Goal: Transaction & Acquisition: Purchase product/service

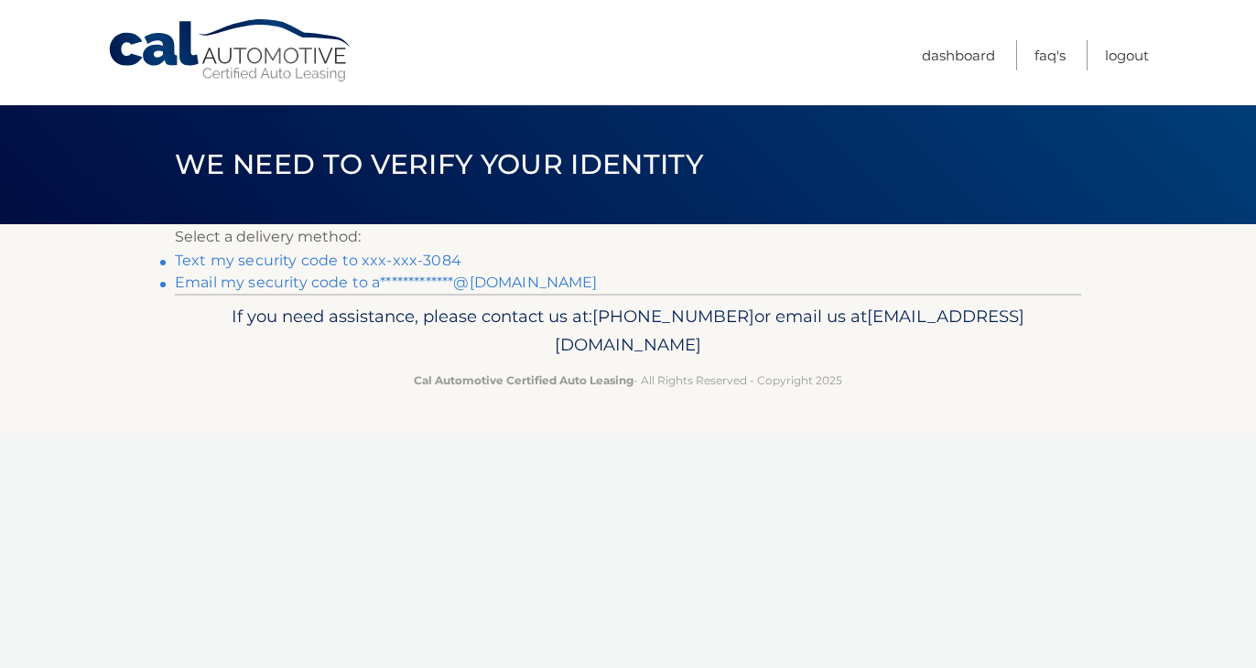
click at [353, 262] on link "Text my security code to xxx-xxx-3084" at bounding box center [318, 260] width 286 height 17
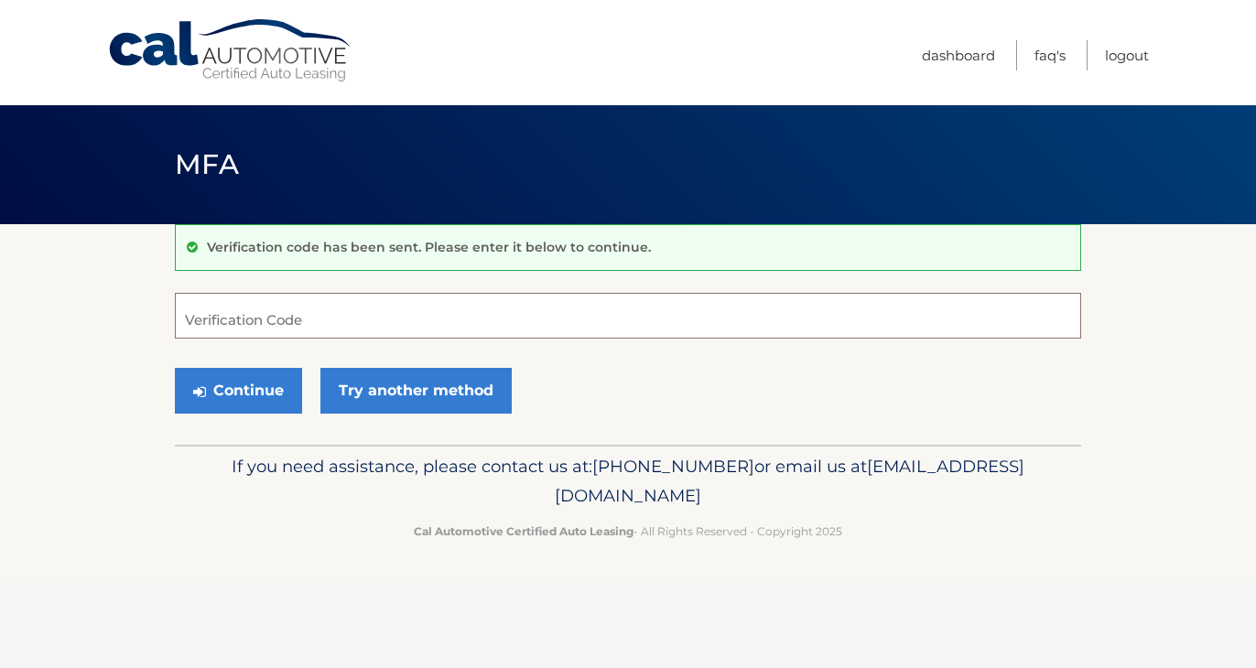
click at [309, 329] on input "Verification Code" at bounding box center [628, 316] width 906 height 46
type input "982841"
click at [226, 397] on button "Continue" at bounding box center [238, 391] width 127 height 46
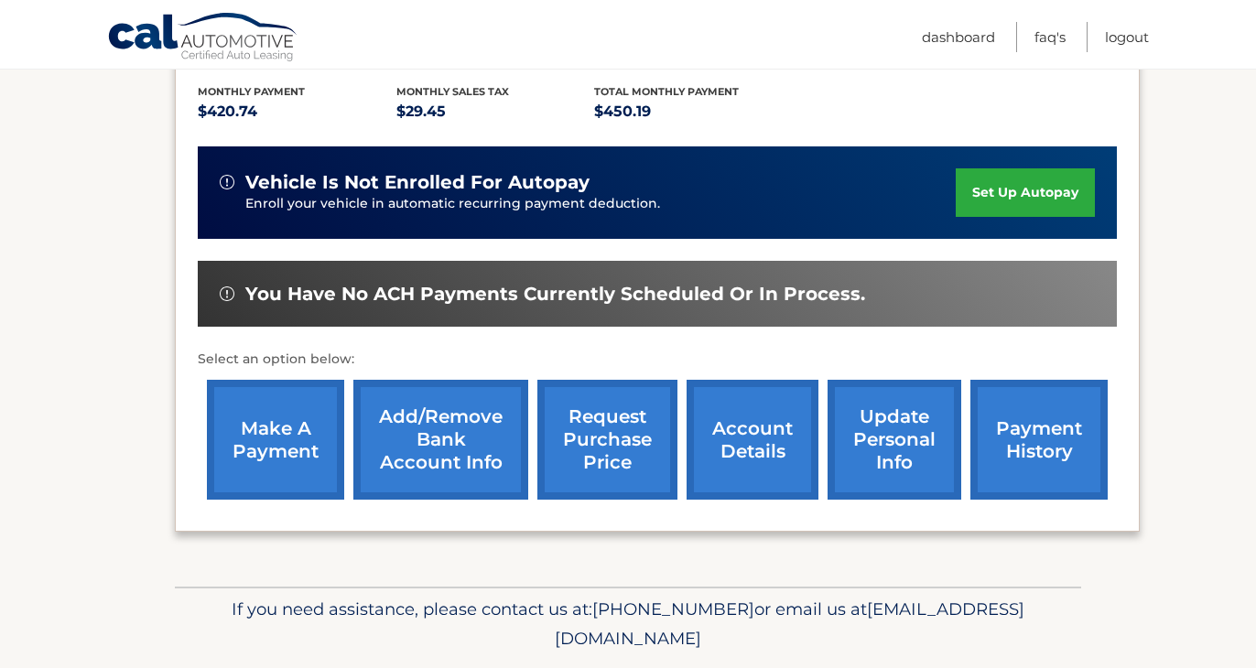
scroll to position [405, 0]
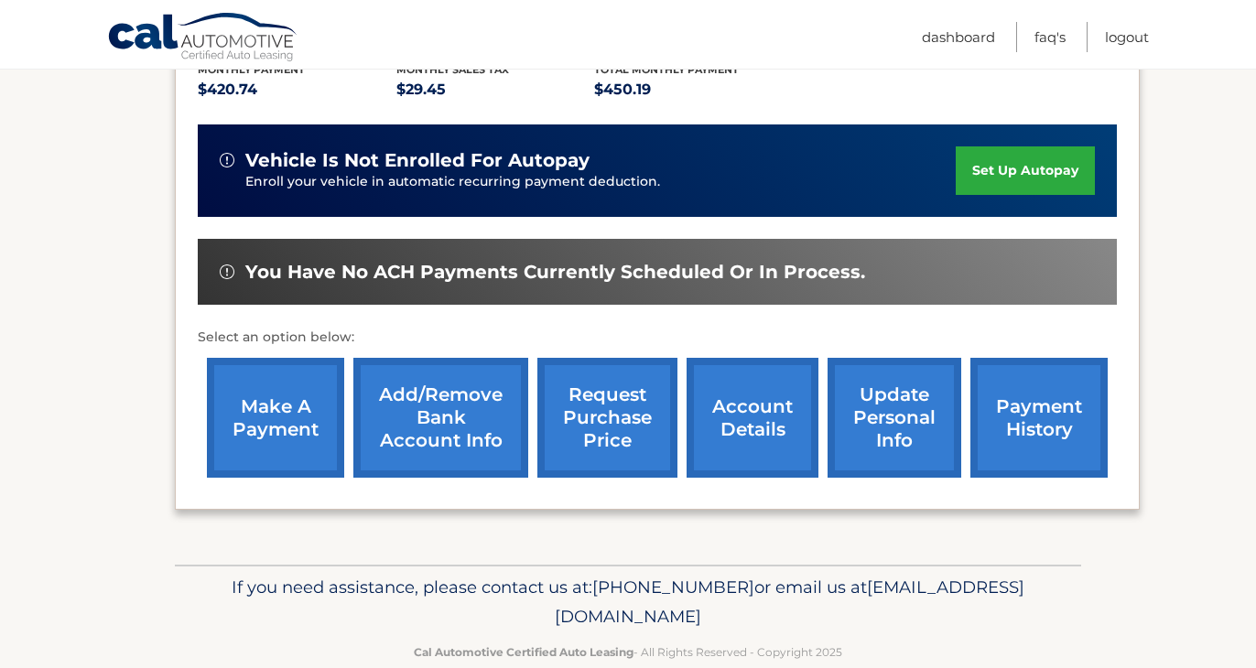
click at [265, 416] on link "make a payment" at bounding box center [275, 418] width 137 height 120
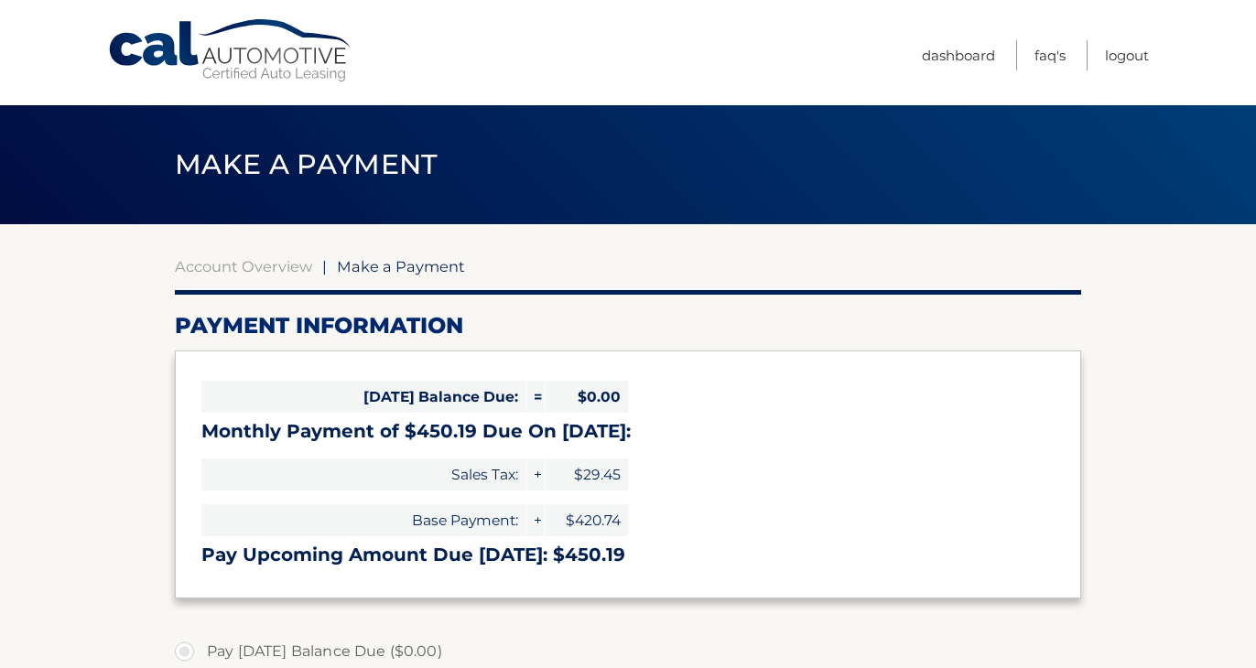
select select "MGU2MjJjZDctODdjYS00MzFmLThkMDQtZjIyMmU2NTY1NDkz"
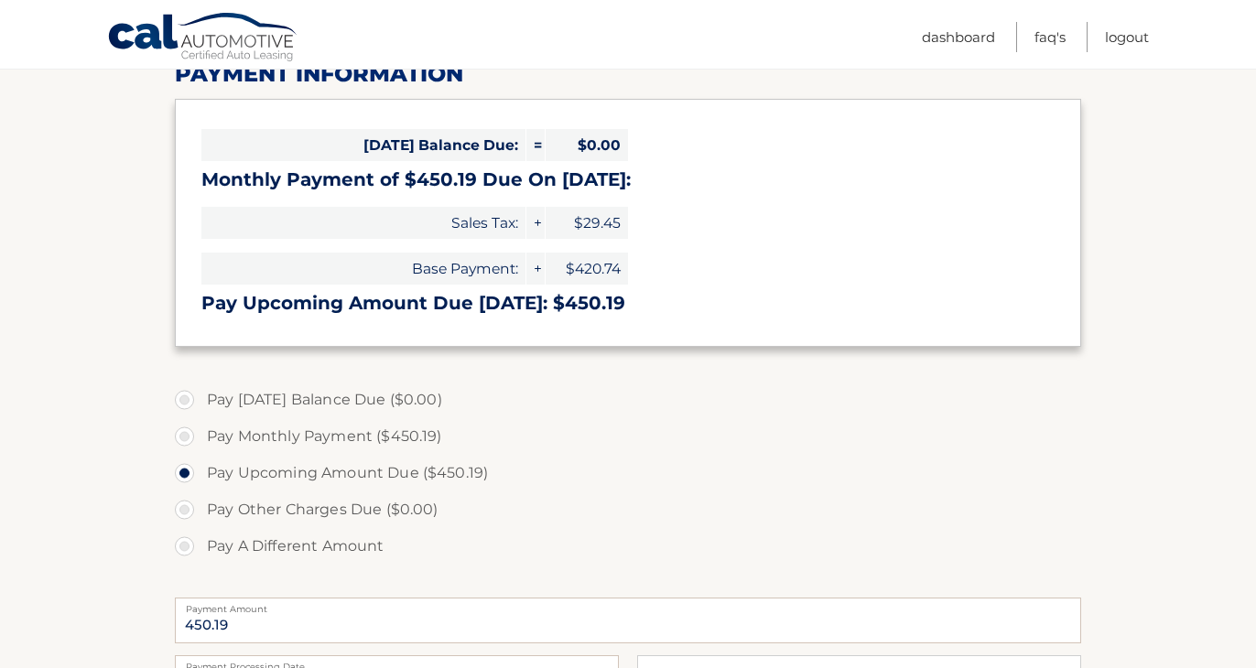
scroll to position [258, 0]
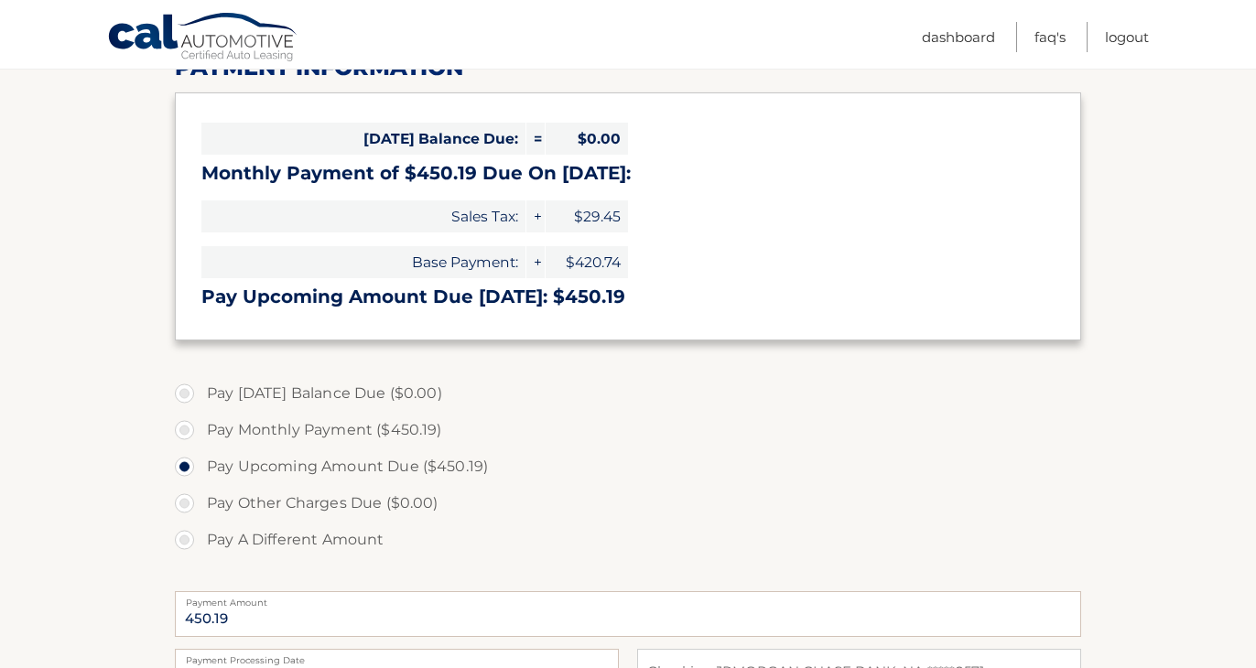
click at [258, 435] on label "Pay Monthly Payment ($450.19)" at bounding box center [628, 430] width 906 height 37
click at [200, 435] on input "Pay Monthly Payment ($450.19)" at bounding box center [191, 426] width 18 height 29
radio input "true"
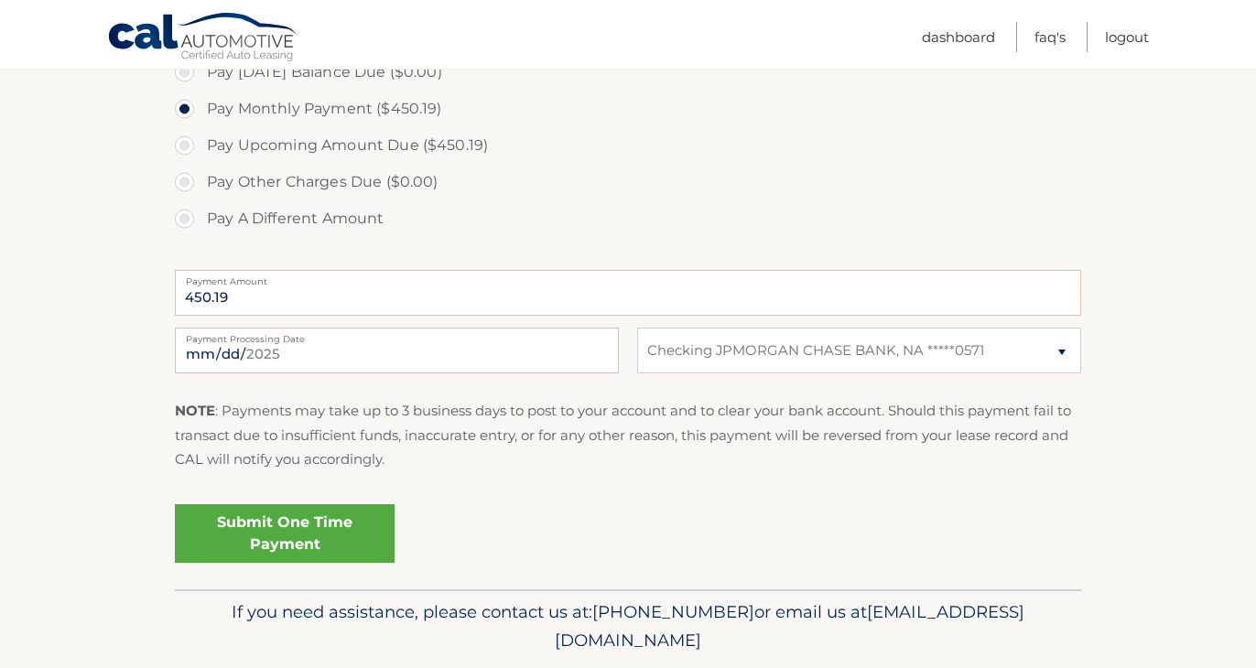
scroll to position [582, 0]
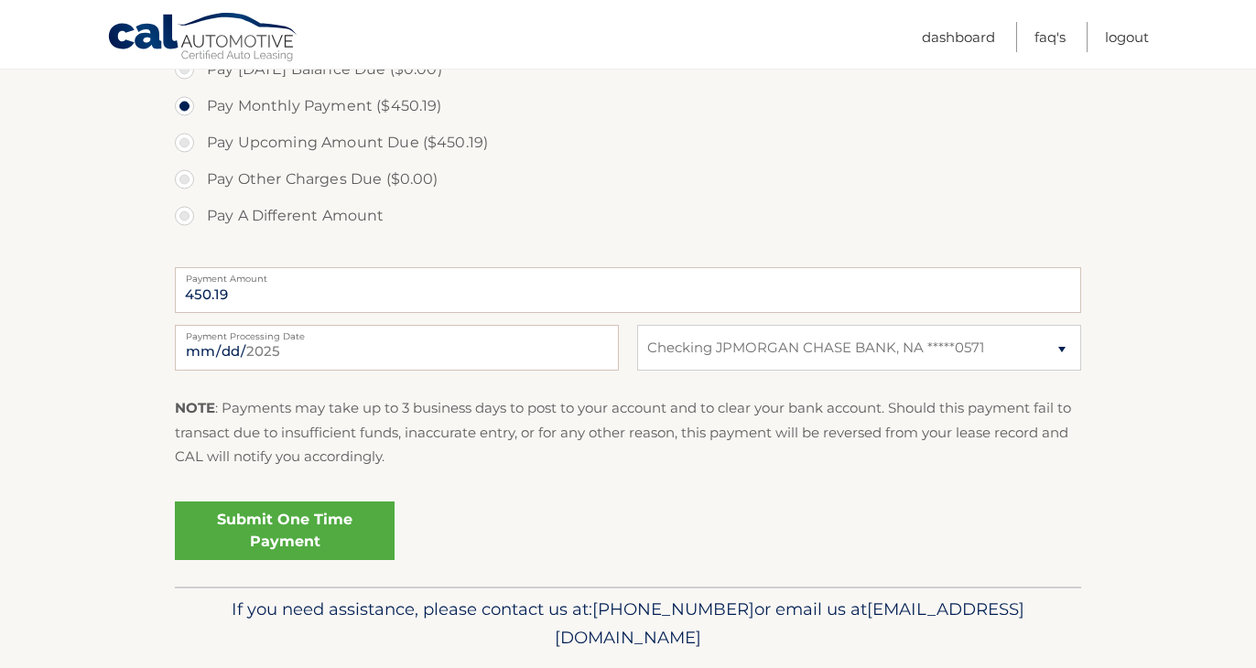
click at [224, 538] on link "Submit One Time Payment" at bounding box center [285, 531] width 220 height 59
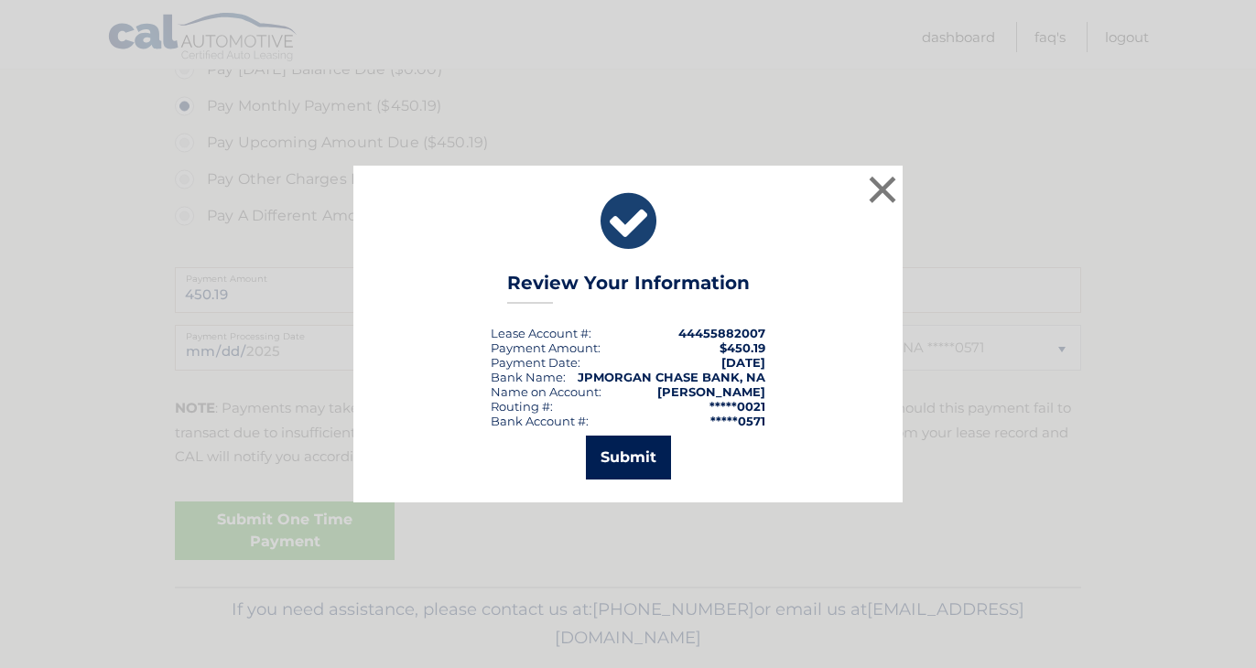
click at [613, 445] on button "Submit" at bounding box center [628, 458] width 85 height 44
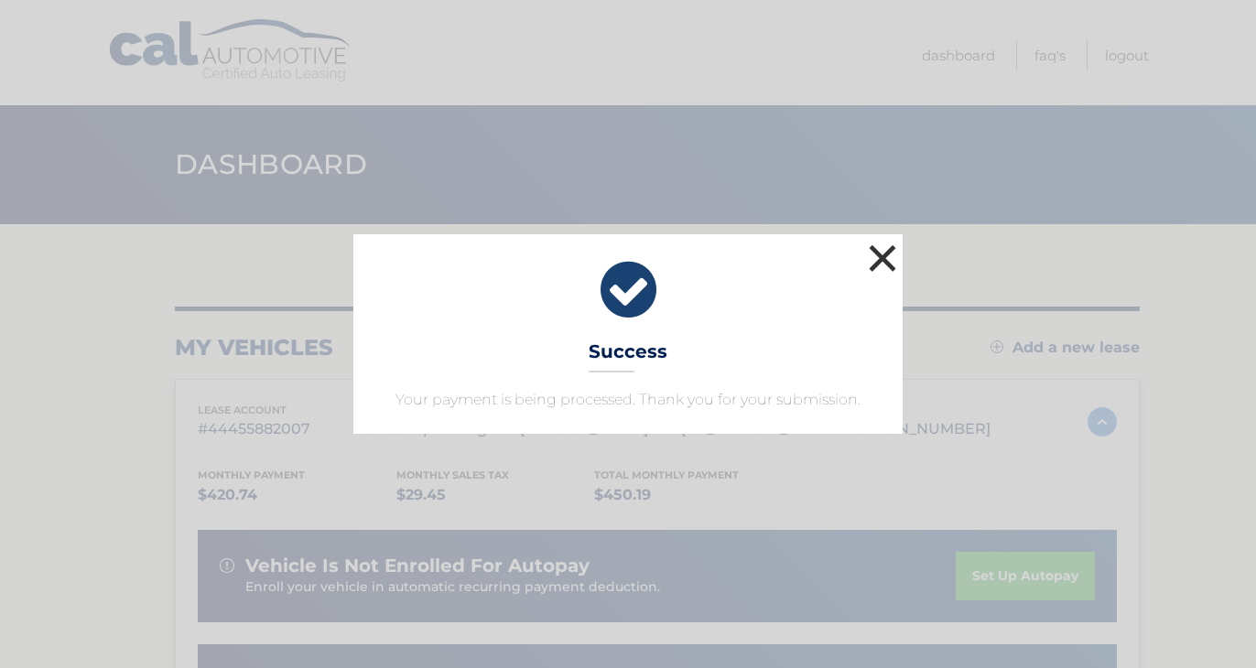
click at [885, 258] on button "×" at bounding box center [882, 258] width 37 height 37
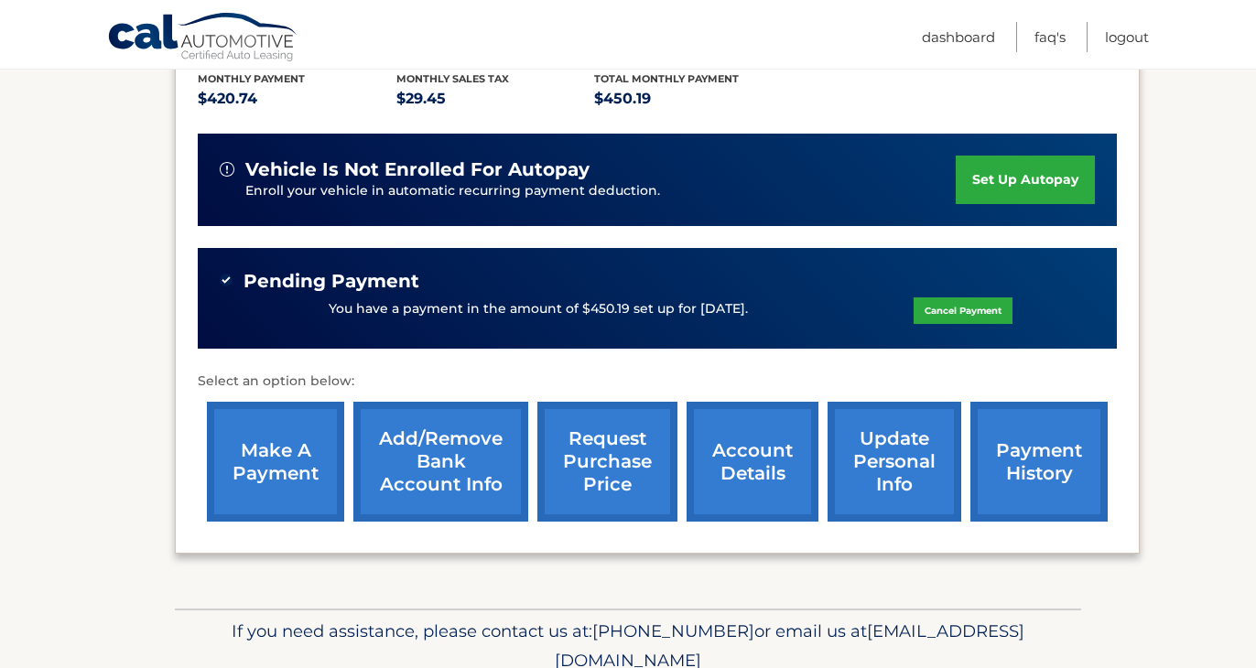
scroll to position [397, 0]
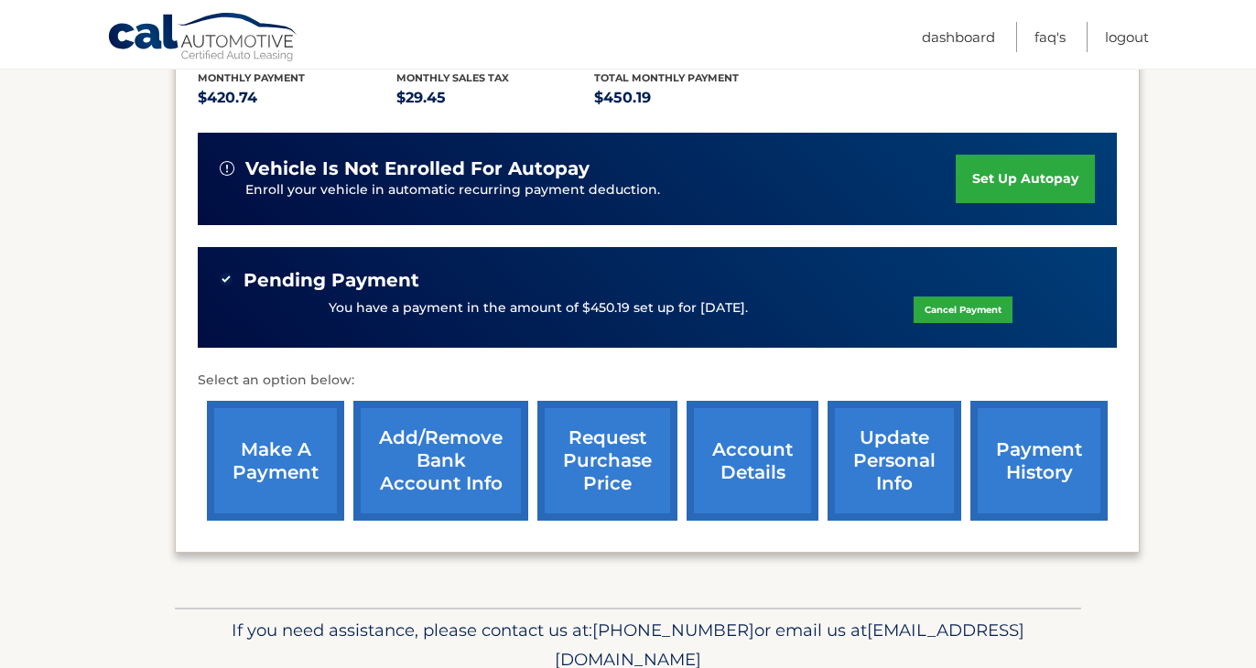
click at [992, 458] on link "payment history" at bounding box center [1038, 461] width 137 height 120
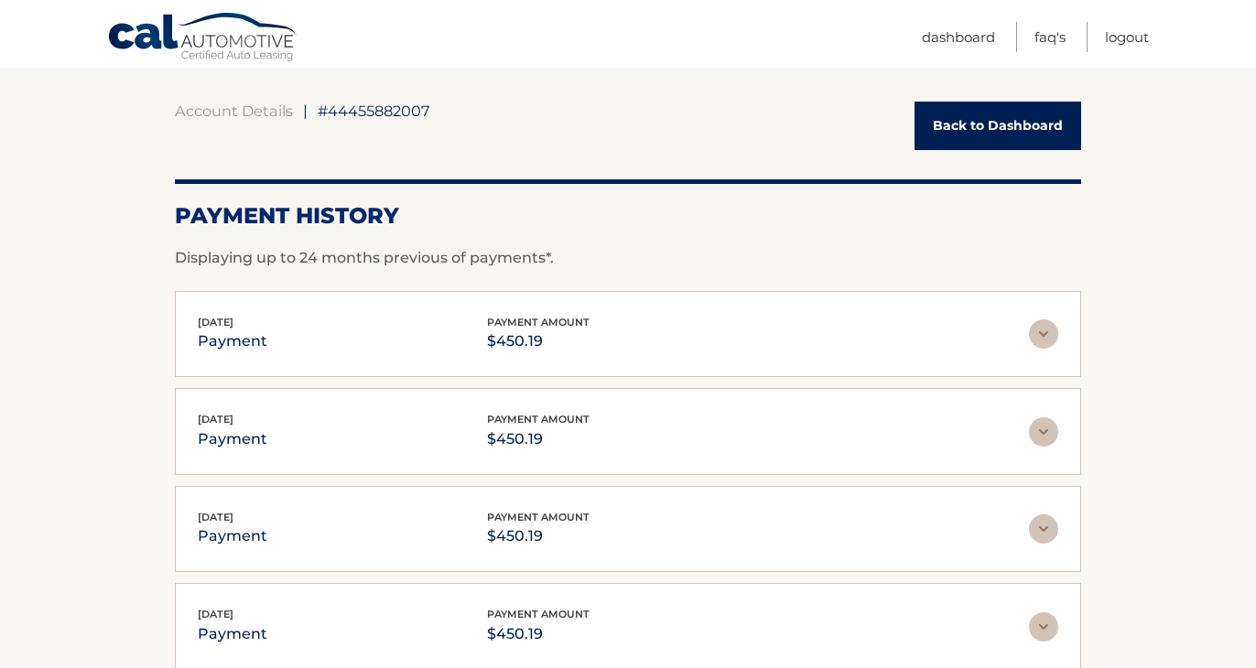
scroll to position [257, 0]
